Goal: Find specific page/section: Find specific page/section

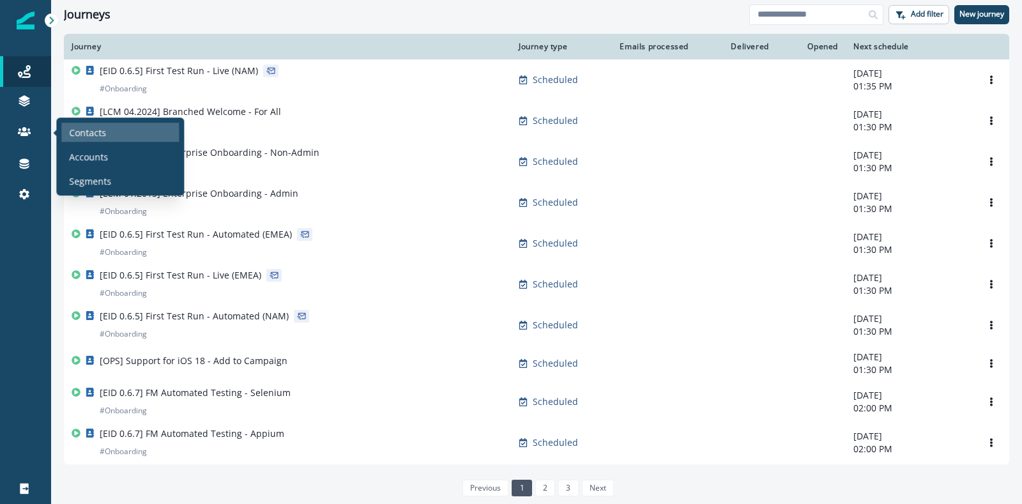
click at [75, 130] on p "Contacts" at bounding box center [87, 132] width 37 height 13
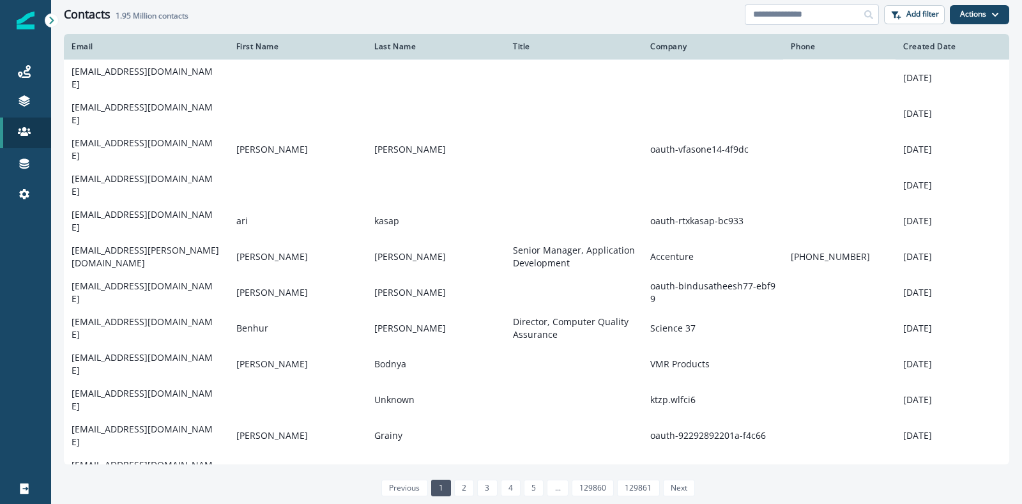
click at [842, 19] on input at bounding box center [812, 14] width 134 height 20
type input "**********"
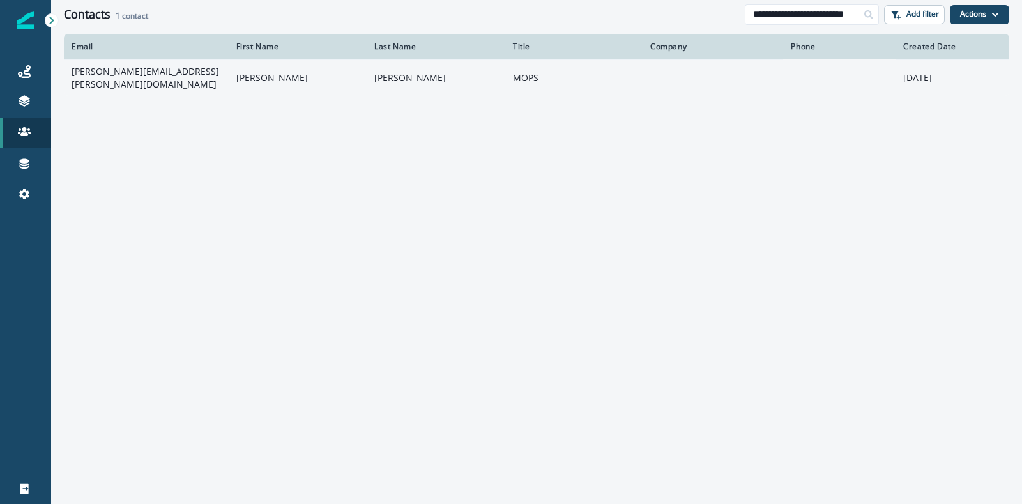
click at [211, 80] on td "[PERSON_NAME][EMAIL_ADDRESS][PERSON_NAME][DOMAIN_NAME]" at bounding box center [146, 77] width 165 height 36
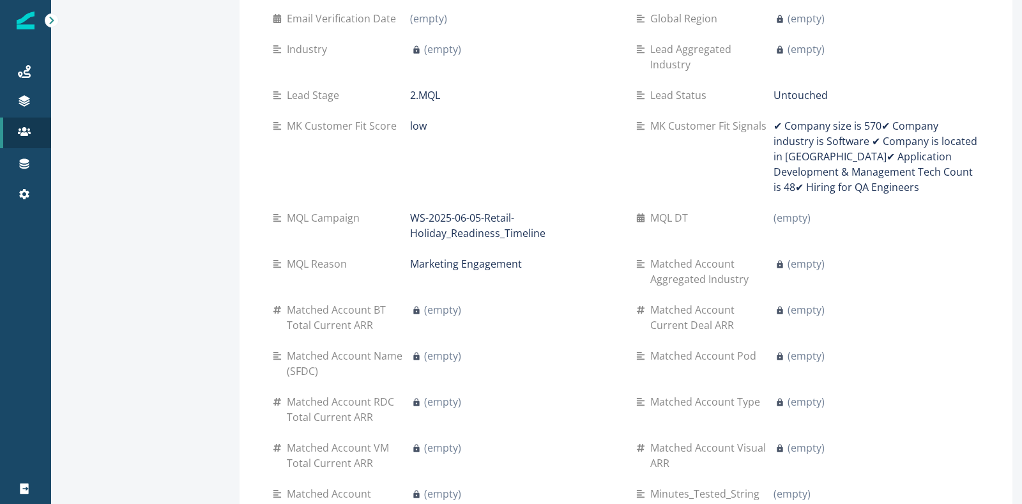
scroll to position [638, 0]
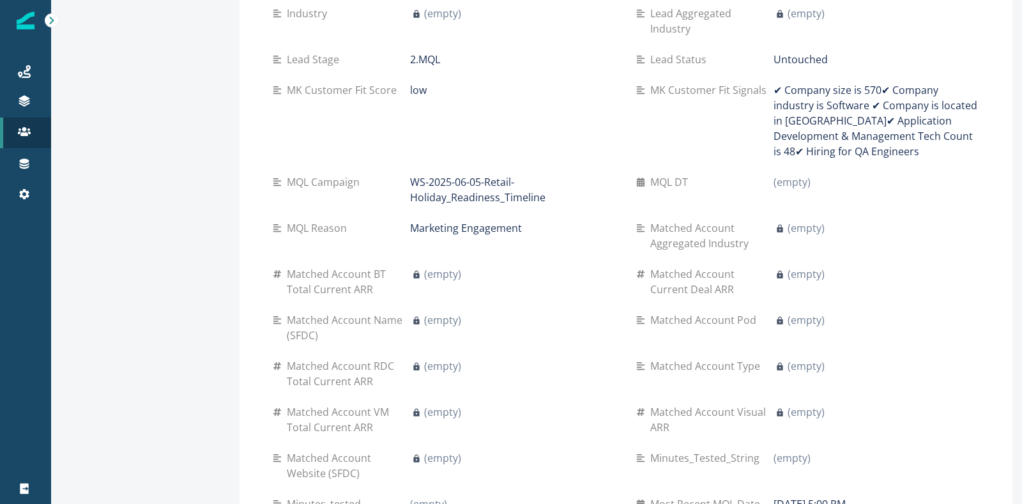
click at [817, 266] on div "(empty)" at bounding box center [876, 273] width 206 height 15
click at [844, 266] on div "(empty)" at bounding box center [876, 273] width 206 height 15
click at [683, 266] on p "Matched Account Current Deal ARR" at bounding box center [711, 281] width 123 height 31
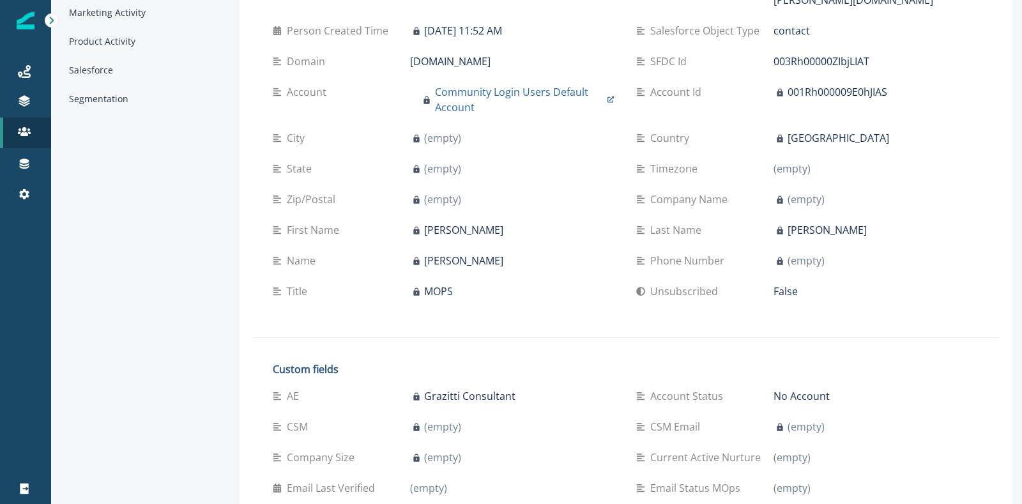
scroll to position [0, 0]
